Goal: Transaction & Acquisition: Purchase product/service

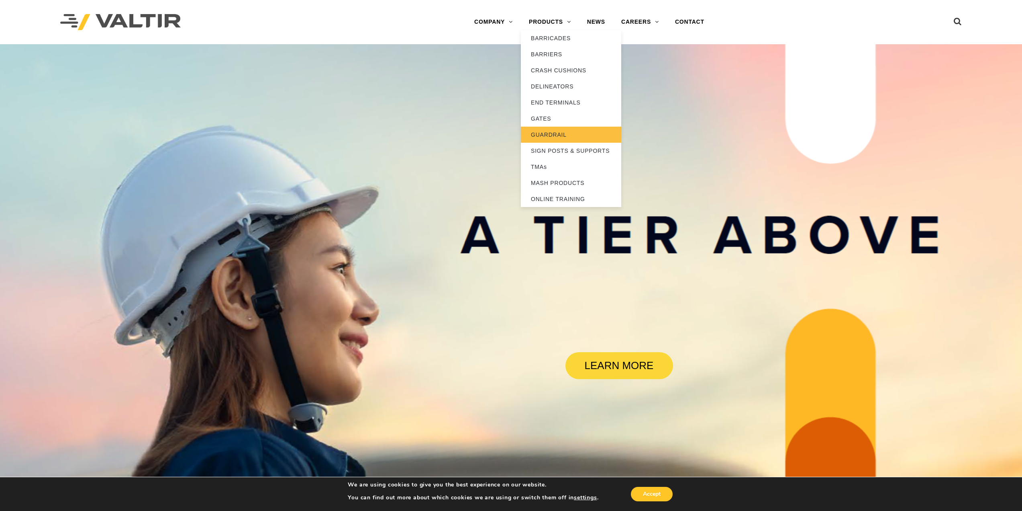
click at [554, 133] on link "GUARDRAIL" at bounding box center [571, 135] width 100 height 16
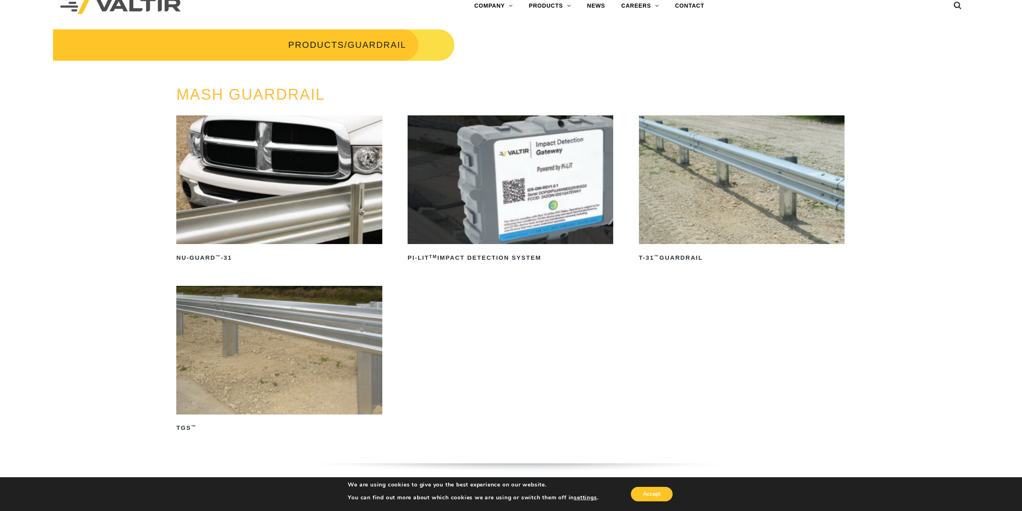
scroll to position [40, 0]
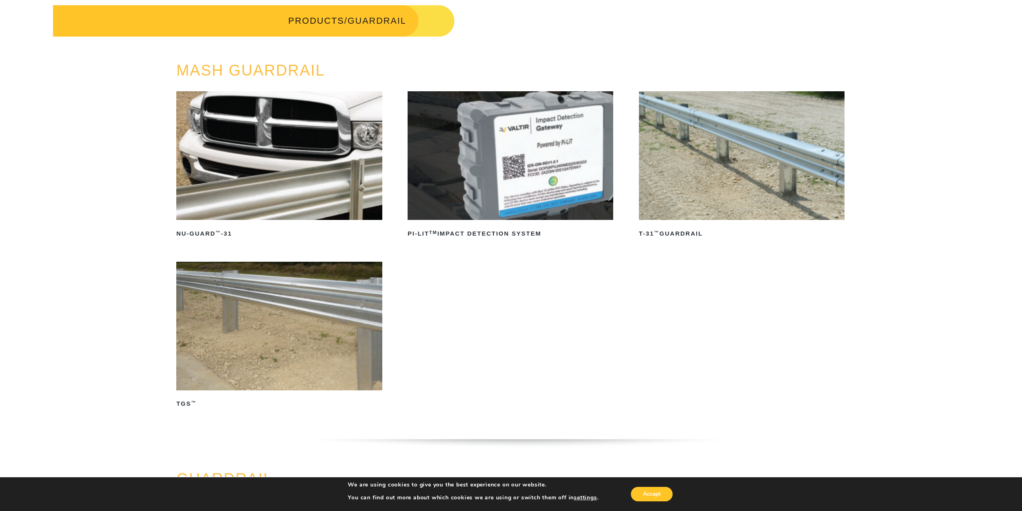
click at [747, 106] on img at bounding box center [742, 155] width 206 height 129
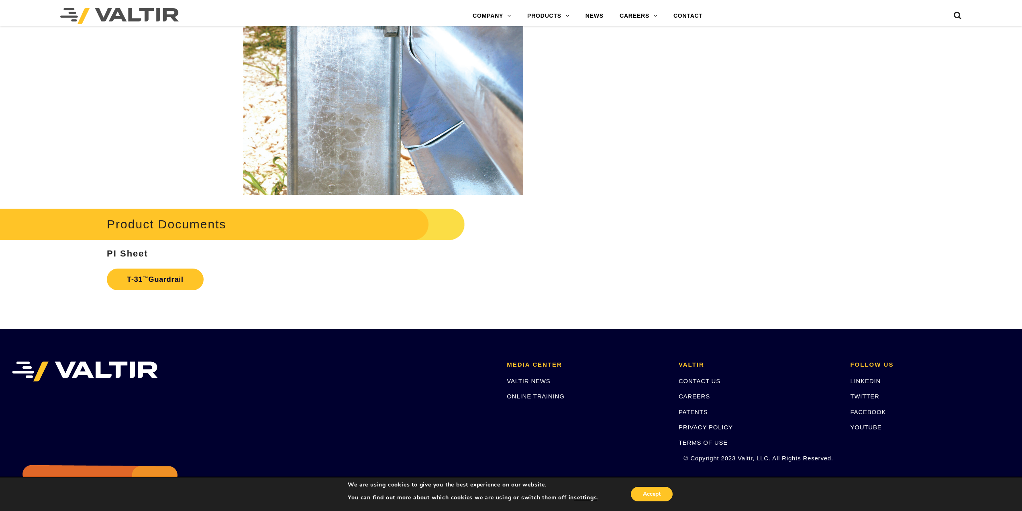
scroll to position [1406, 0]
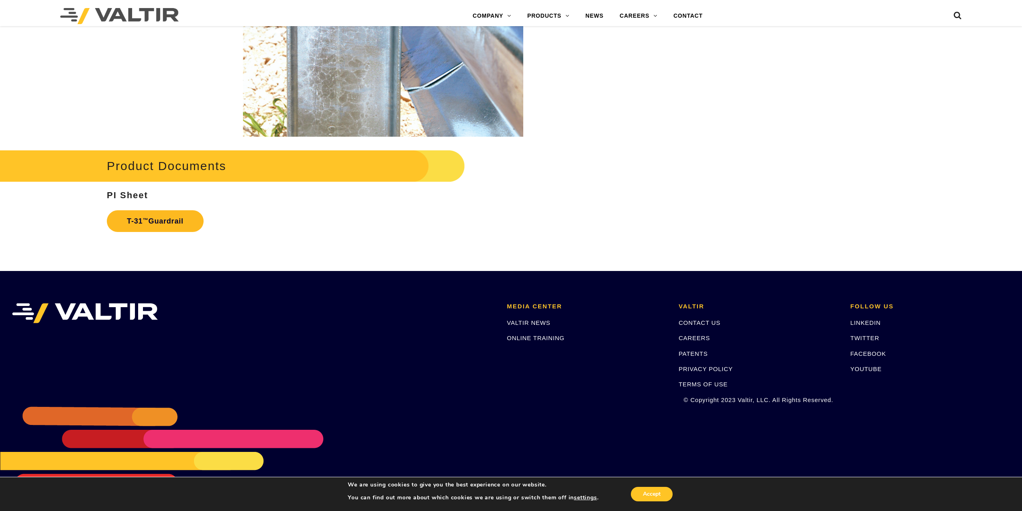
click at [182, 226] on link "T-31 ™ Guardrail" at bounding box center [155, 221] width 97 height 22
